Goal: Task Accomplishment & Management: Manage account settings

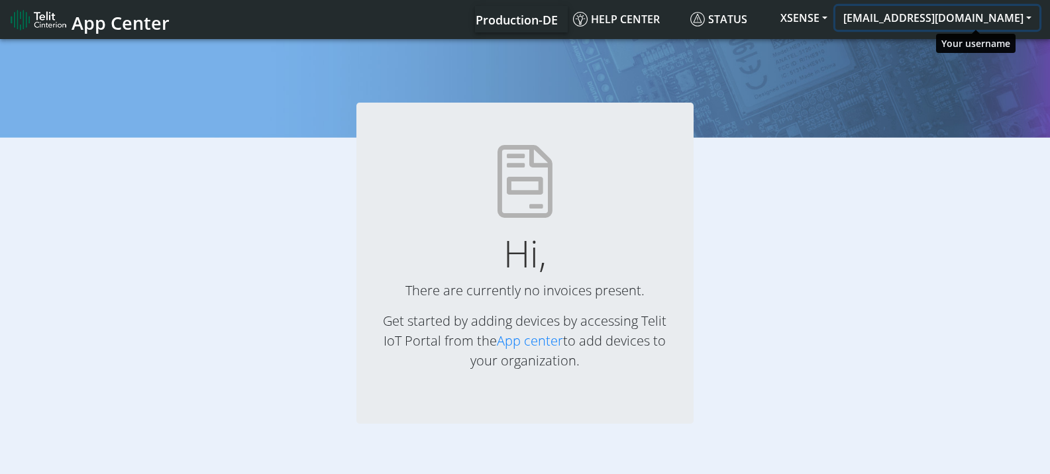
click at [986, 18] on button "[EMAIL_ADDRESS][DOMAIN_NAME]" at bounding box center [937, 18] width 204 height 24
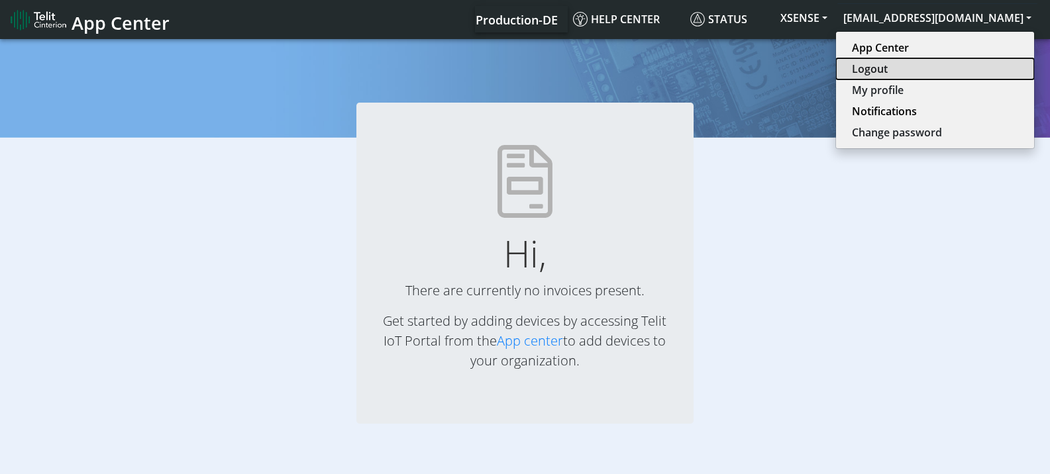
click at [972, 67] on button "Logout" at bounding box center [935, 68] width 198 height 21
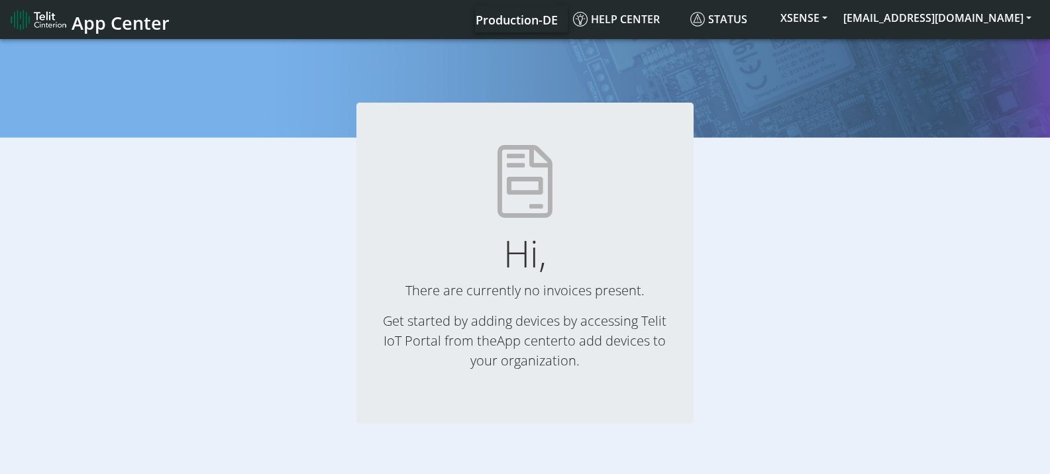
click at [543, 344] on link "App center" at bounding box center [530, 341] width 66 height 18
click at [758, 303] on div "Hi, There are currently no invoices present. Get started by adding devices by a…" at bounding box center [525, 240] width 1070 height 409
